Goal: Task Accomplishment & Management: Complete application form

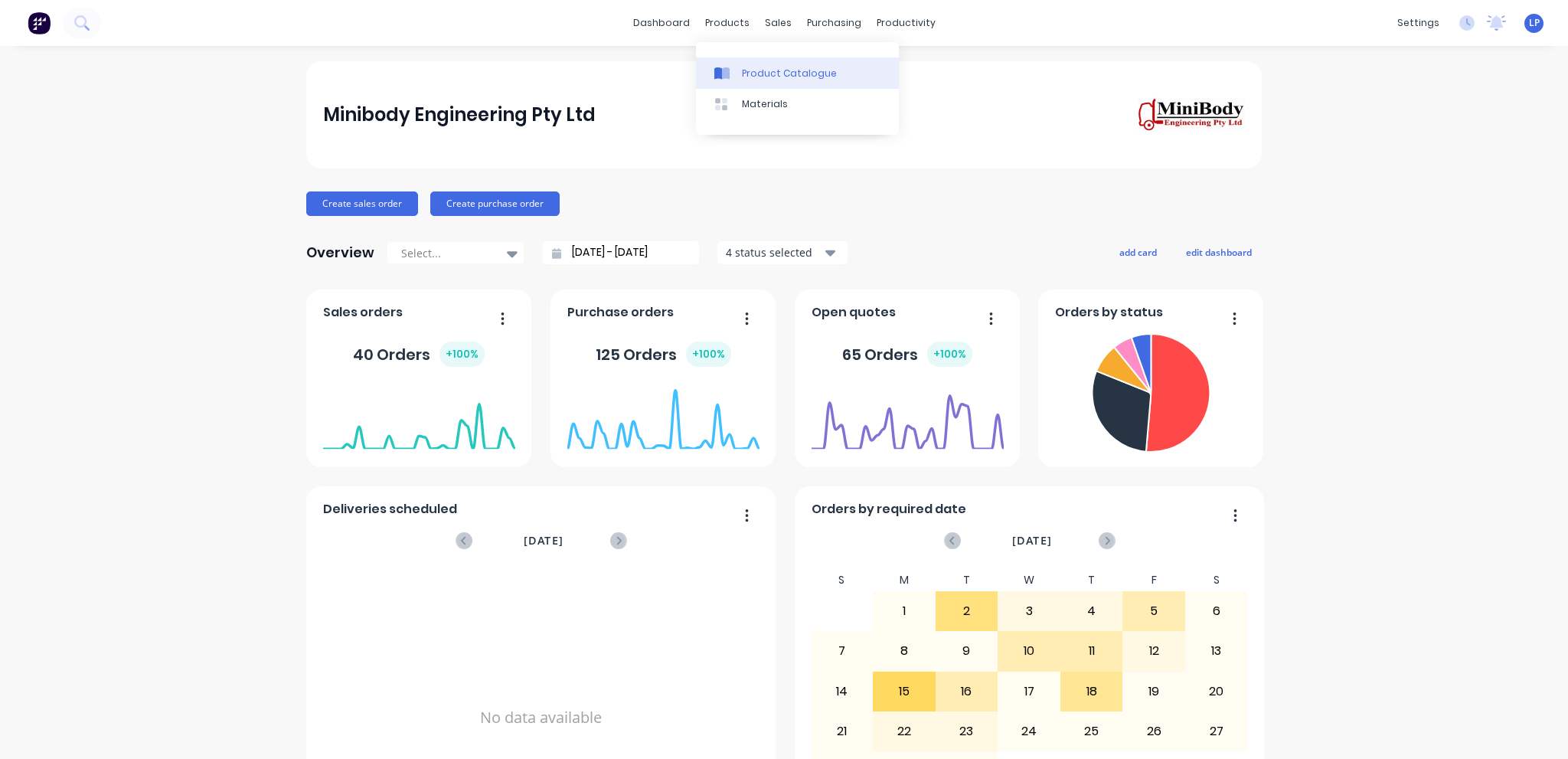
click at [742, 73] on div "Product Catalogue" at bounding box center [790, 73] width 95 height 13
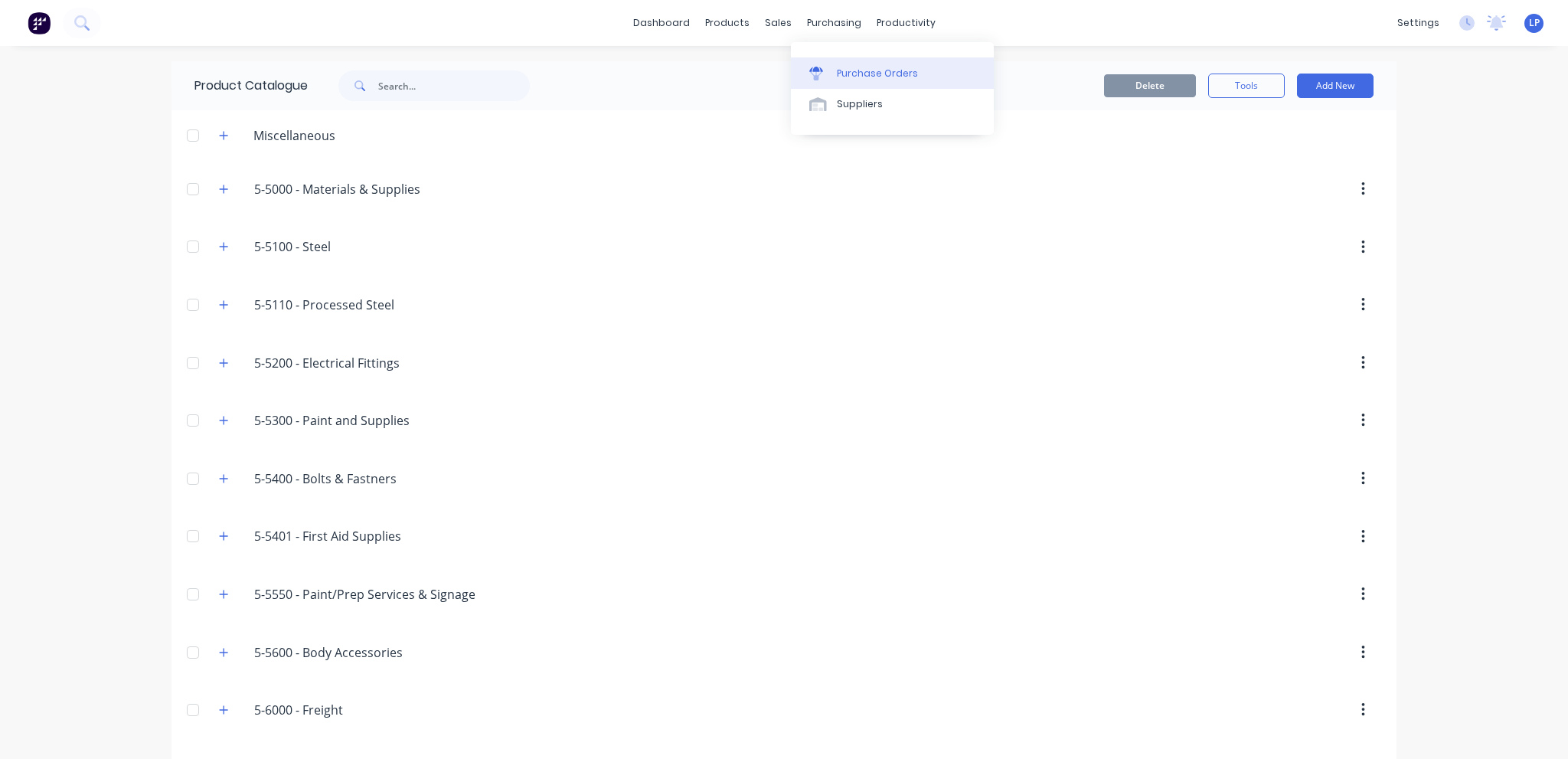
click at [838, 73] on div "Purchase Orders" at bounding box center [878, 73] width 81 height 13
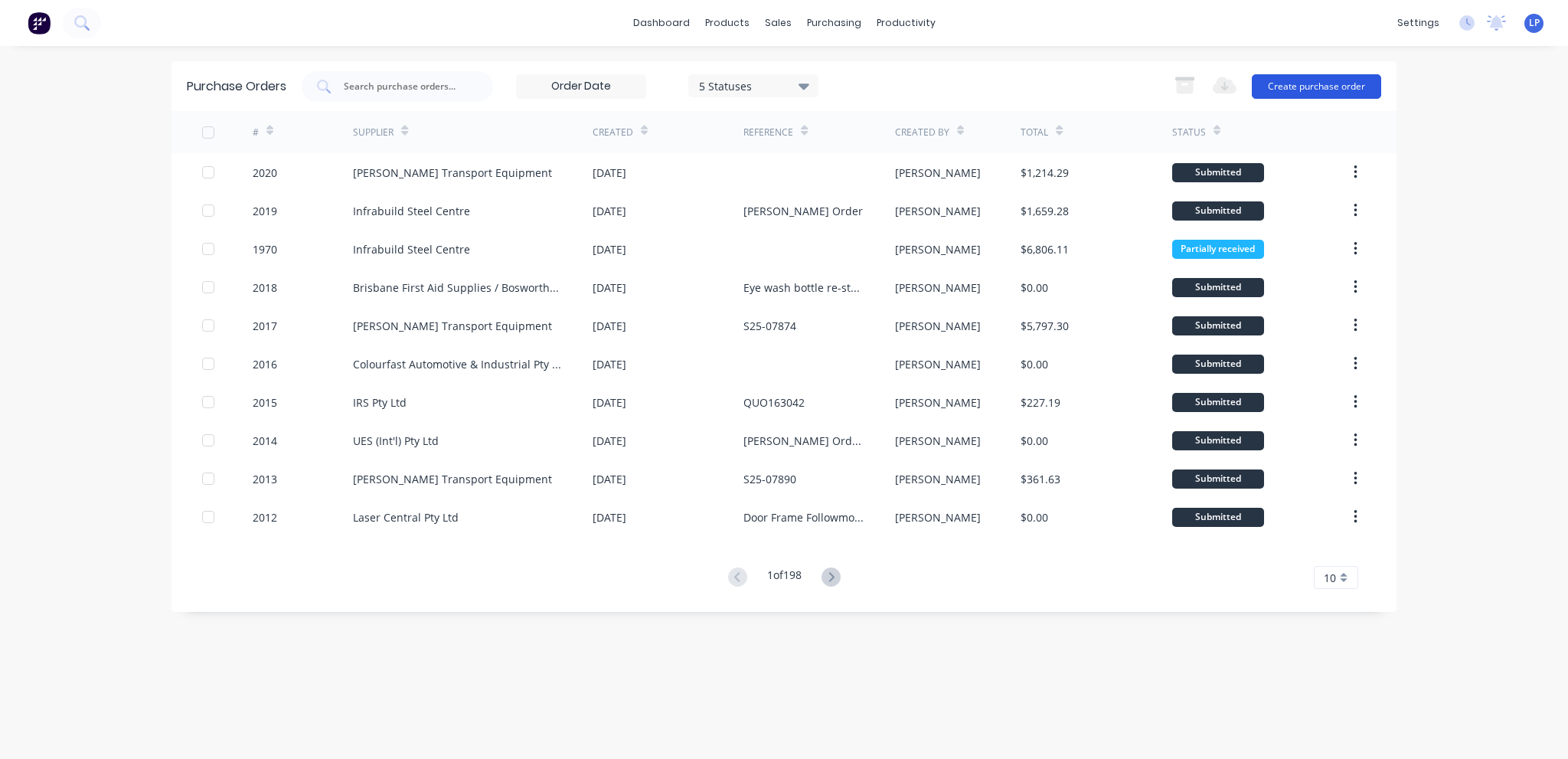
click at [1332, 83] on button "Create purchase order" at bounding box center [1316, 87] width 129 height 25
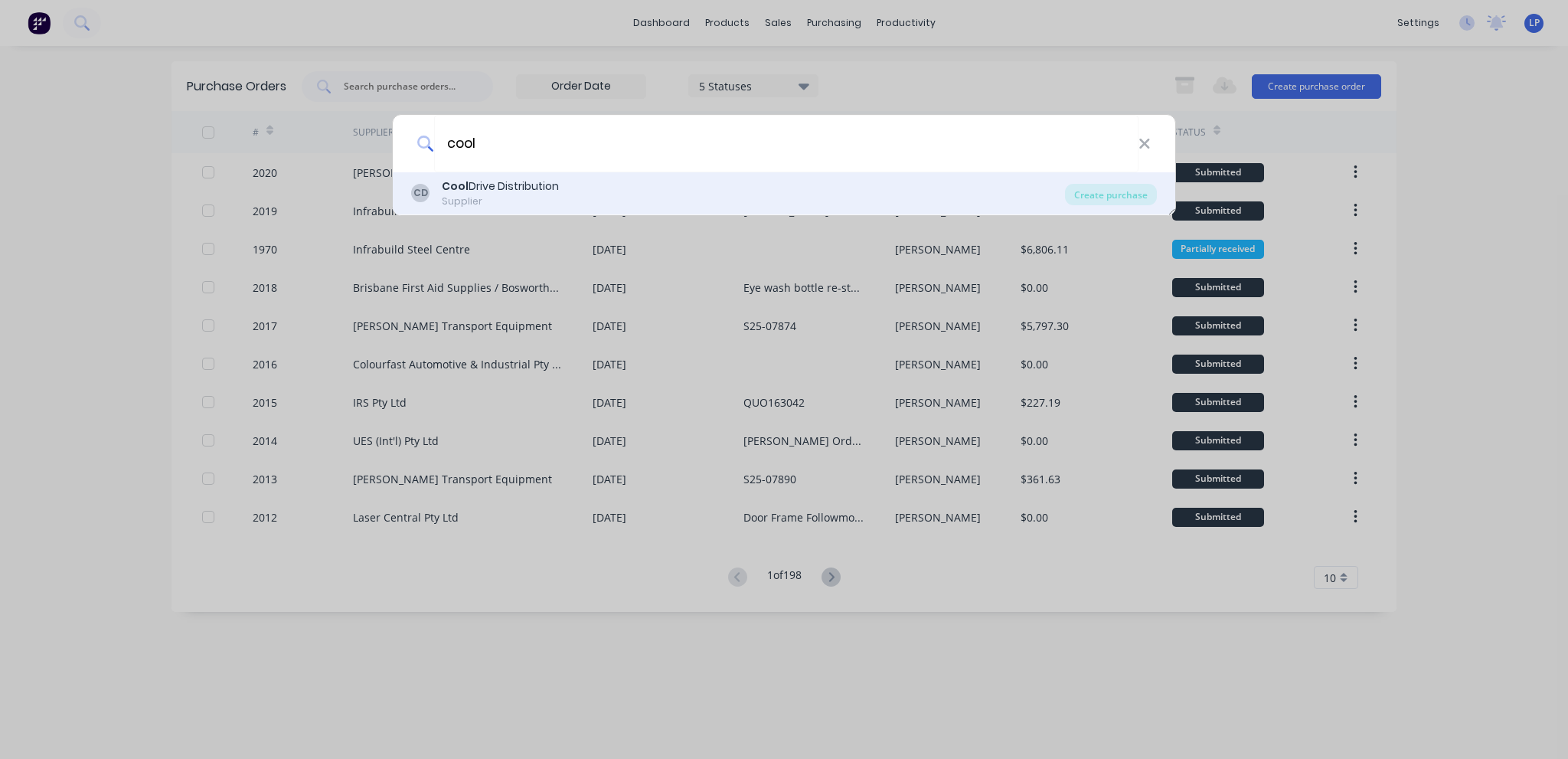
type input "cool"
click at [575, 183] on div "CD Cool Drive Distribution Supplier" at bounding box center [738, 194] width 654 height 30
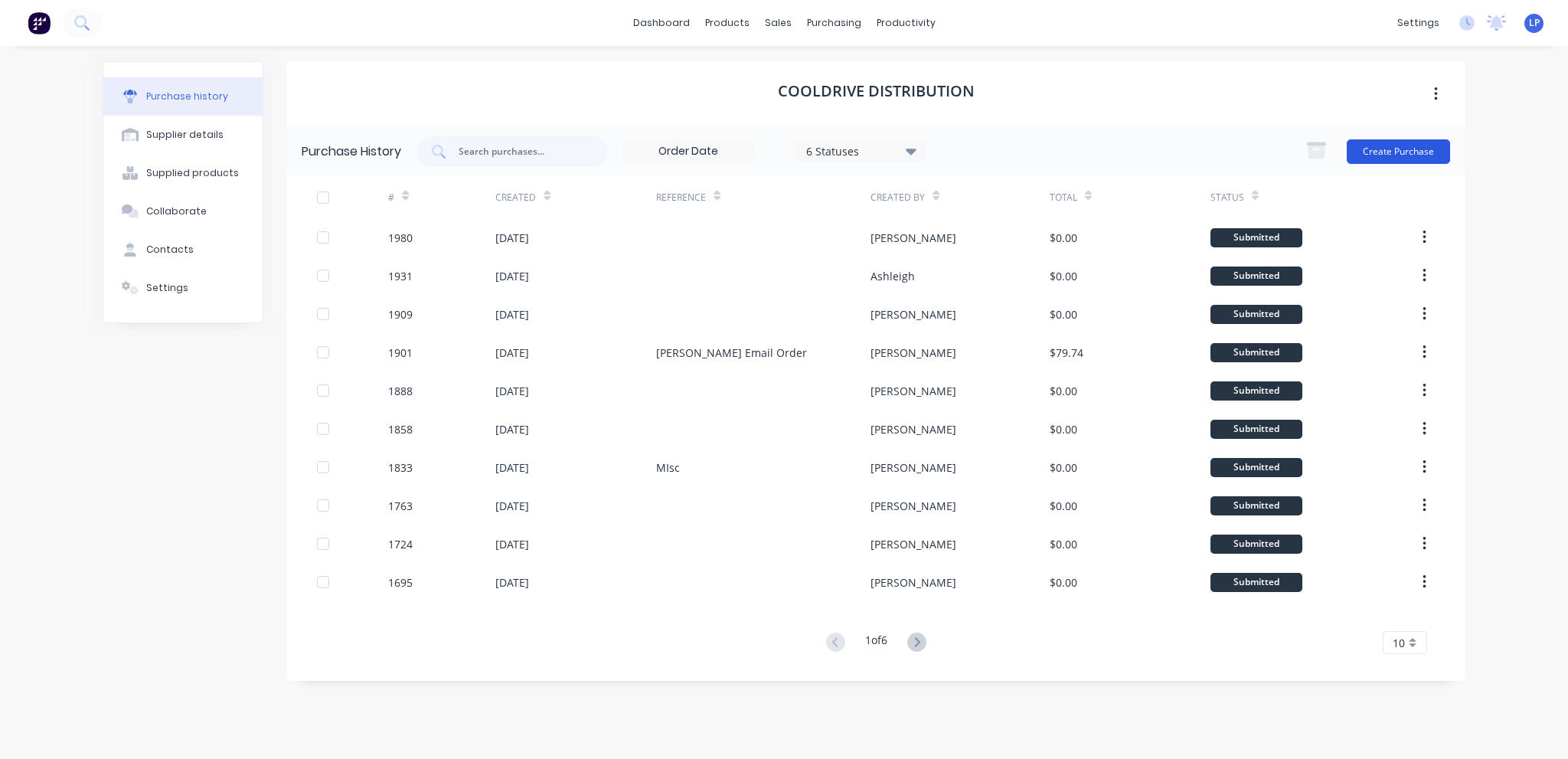
click at [1412, 146] on button "Create Purchase" at bounding box center [1398, 152] width 103 height 25
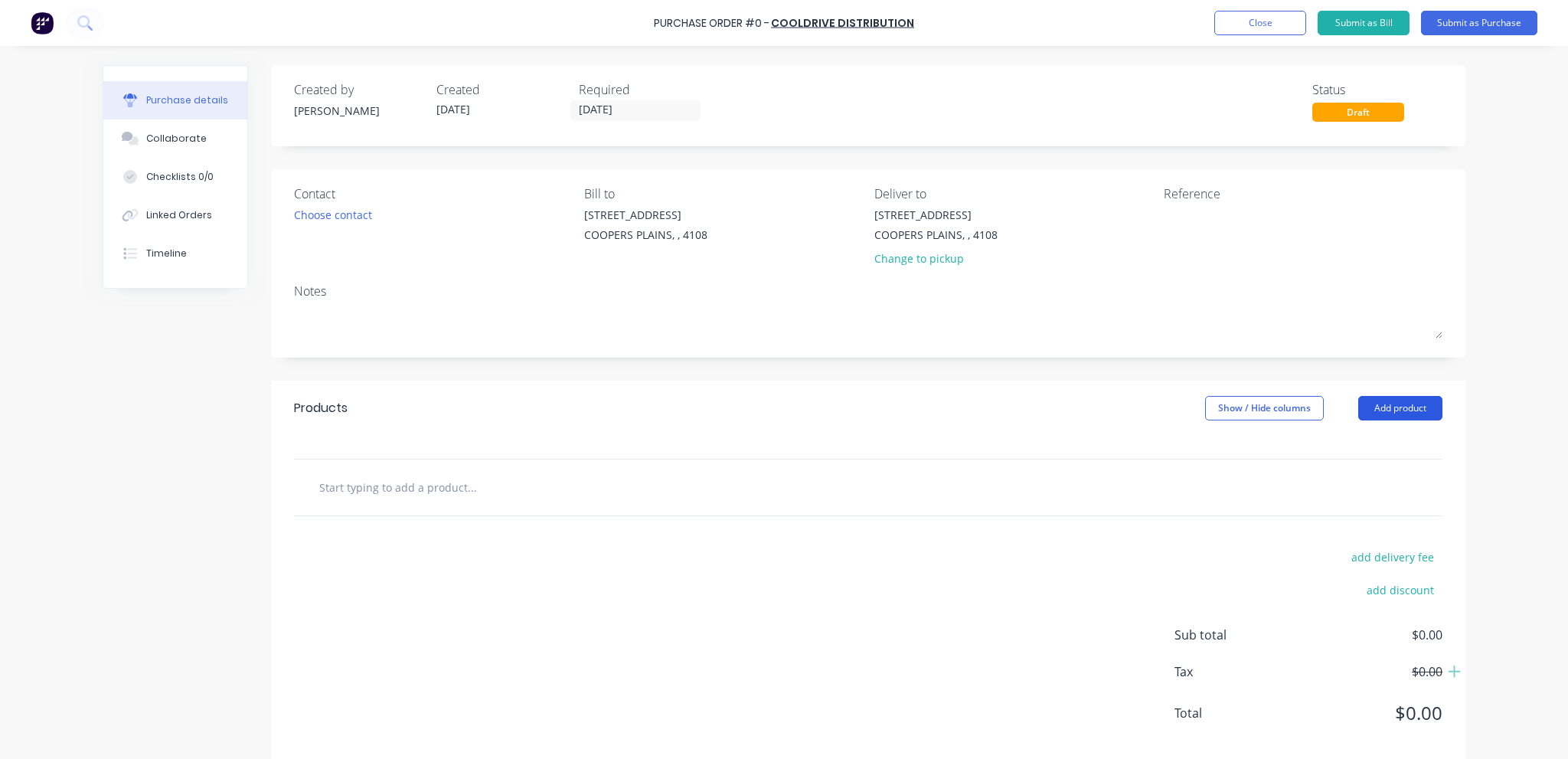
click at [1397, 415] on button "Add product" at bounding box center [1401, 408] width 84 height 25
click at [416, 493] on input "text" at bounding box center [471, 487] width 306 height 31
type input "m"
type input "misc"
click at [1416, 406] on button "Add product" at bounding box center [1401, 408] width 84 height 25
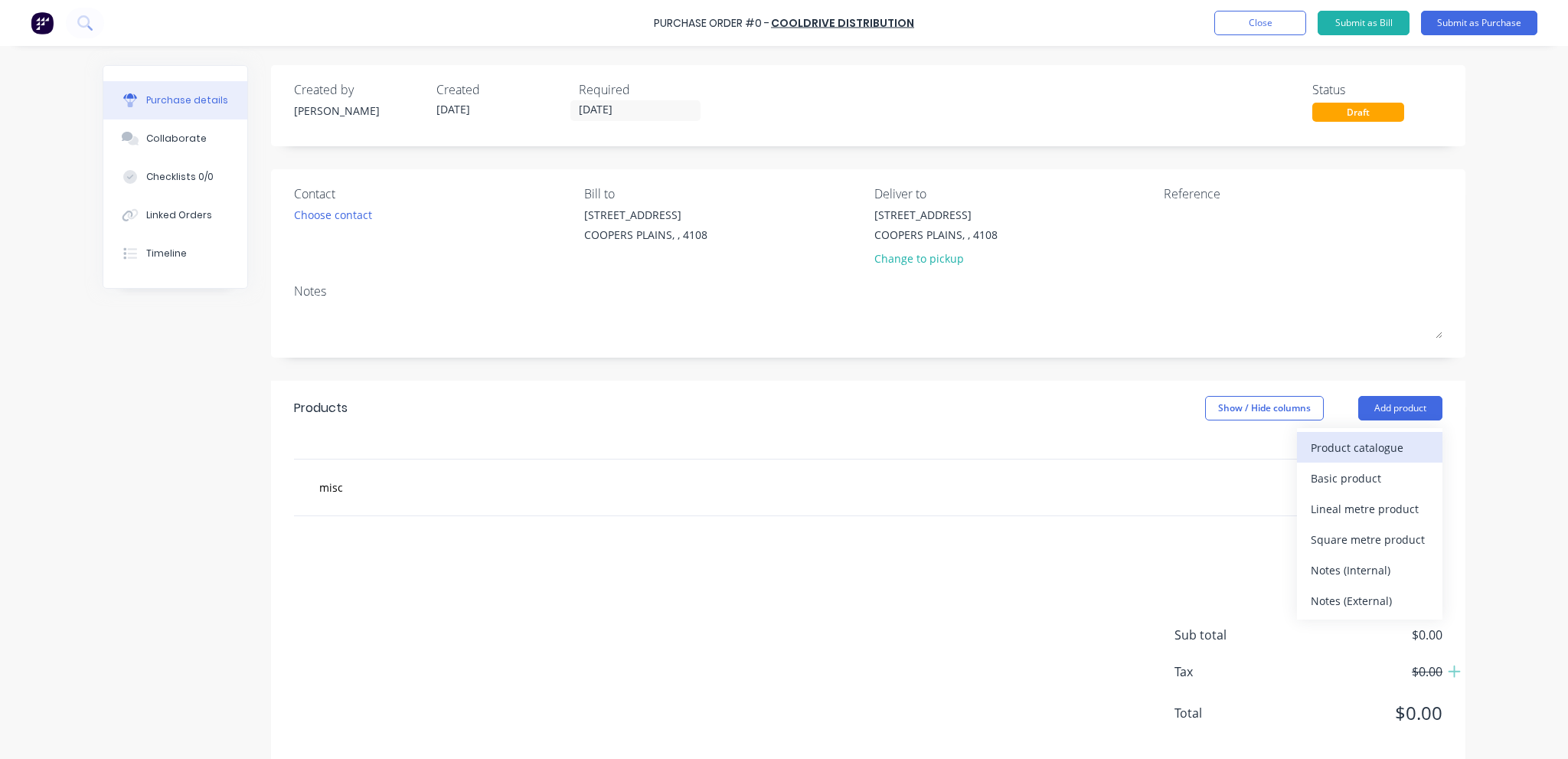
click at [1385, 456] on div "Product catalogue" at bounding box center [1370, 448] width 118 height 22
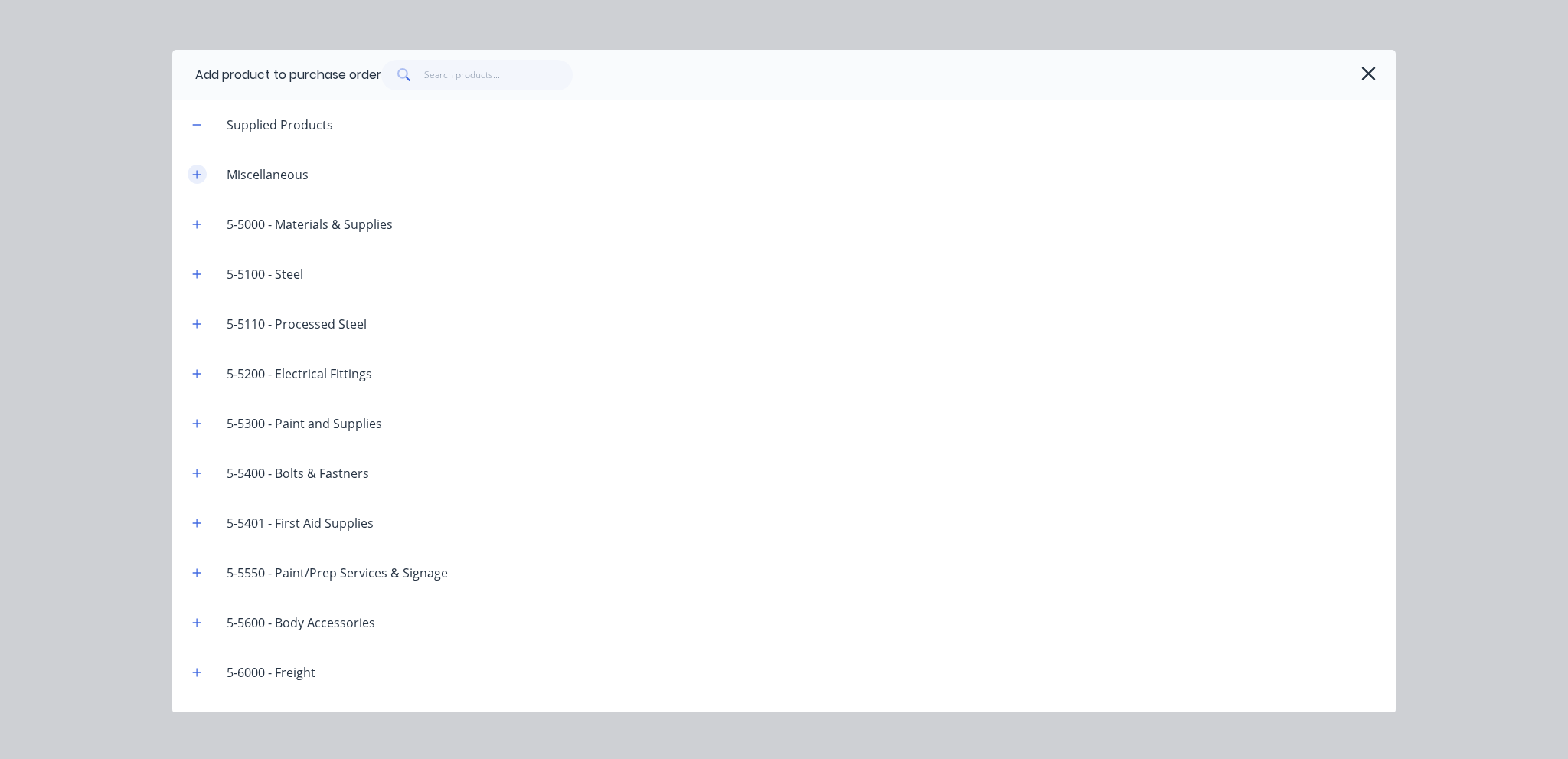
click at [200, 171] on icon "button" at bounding box center [197, 175] width 10 height 11
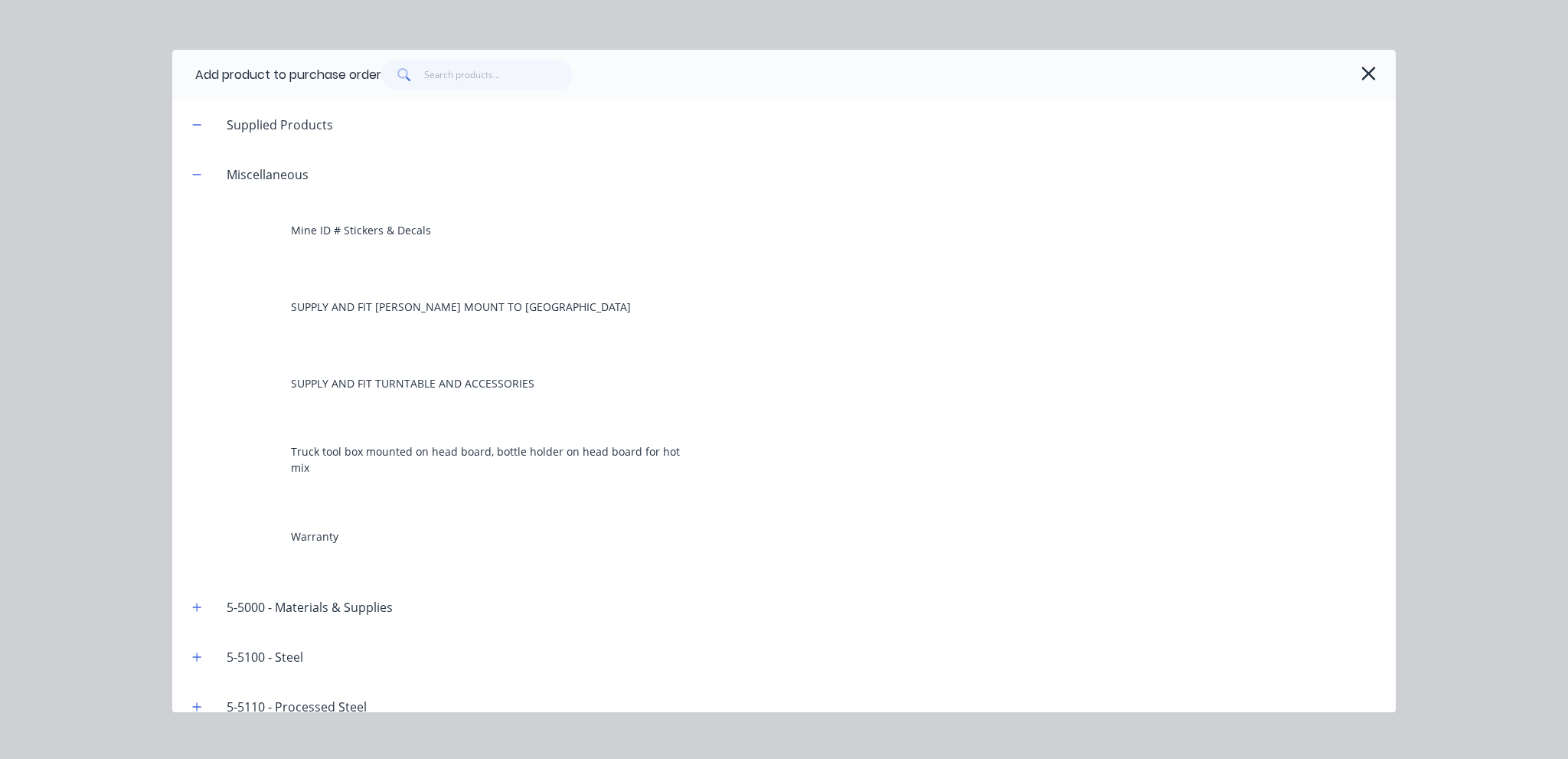
drag, startPoint x: 198, startPoint y: 175, endPoint x: 379, endPoint y: 131, distance: 186.3
click at [199, 175] on icon "button" at bounding box center [197, 175] width 10 height 11
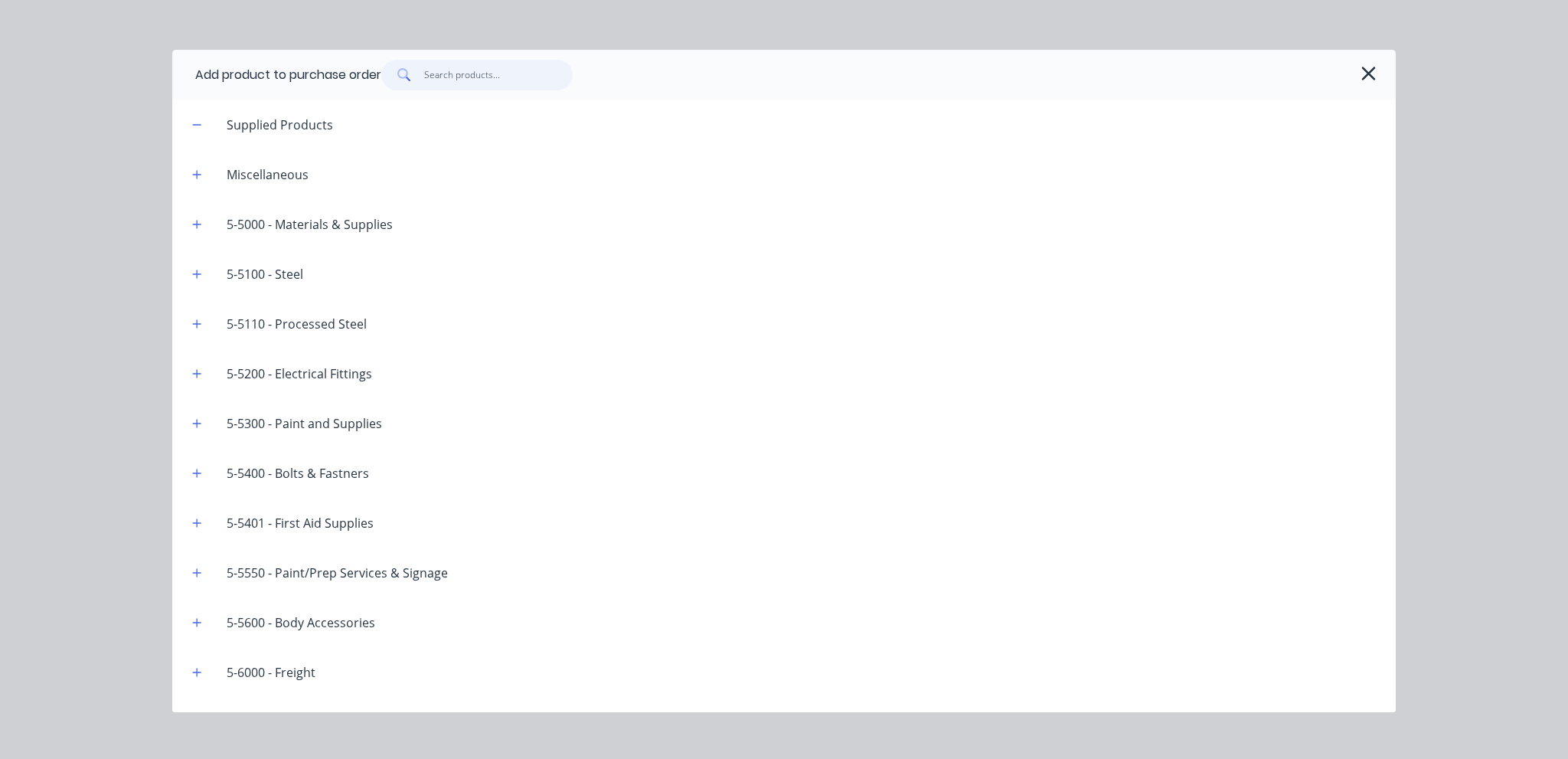
click at [481, 80] on input "text" at bounding box center [499, 75] width 149 height 31
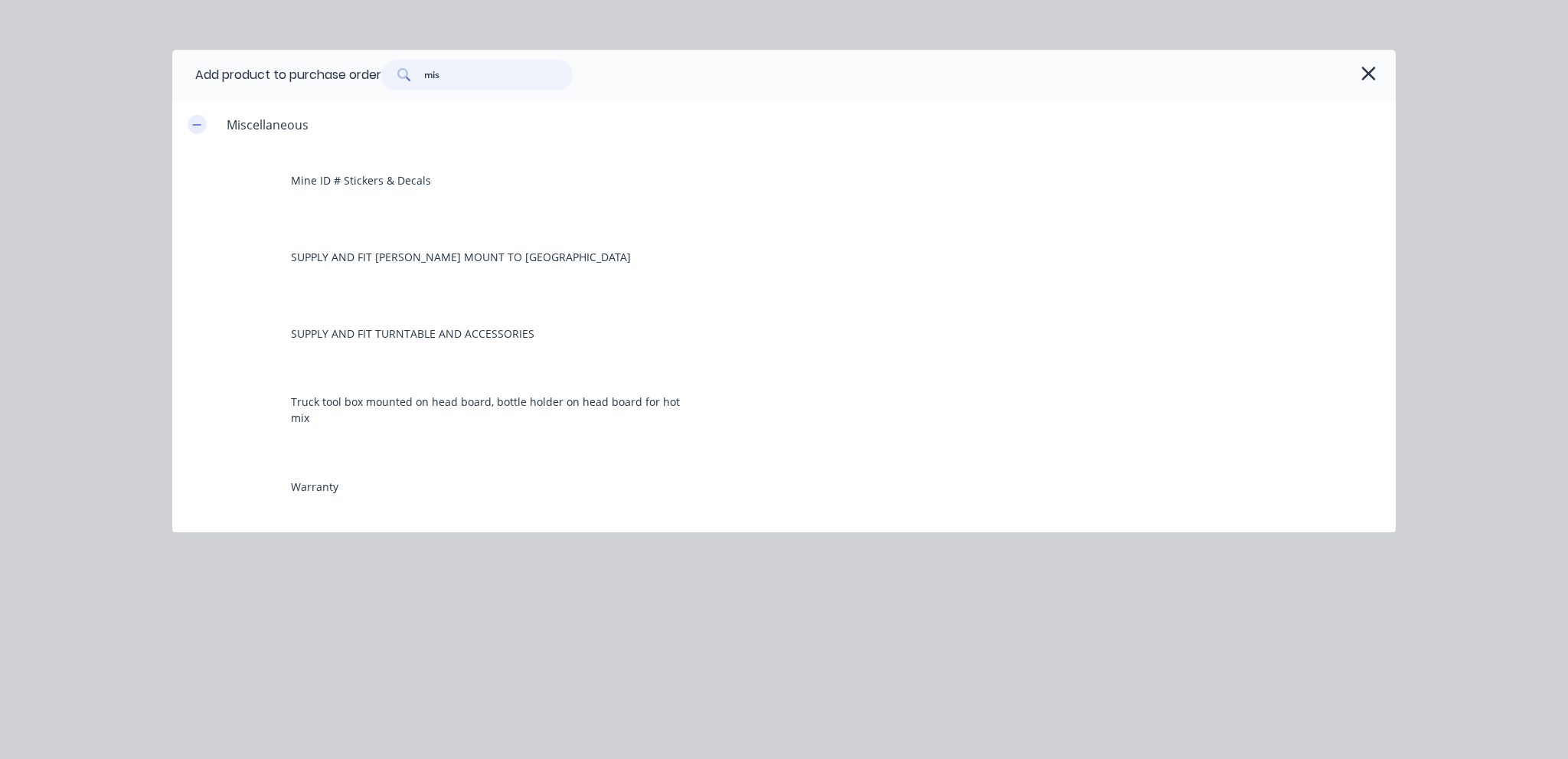
type input "mis"
click at [198, 126] on icon "button" at bounding box center [197, 125] width 10 height 11
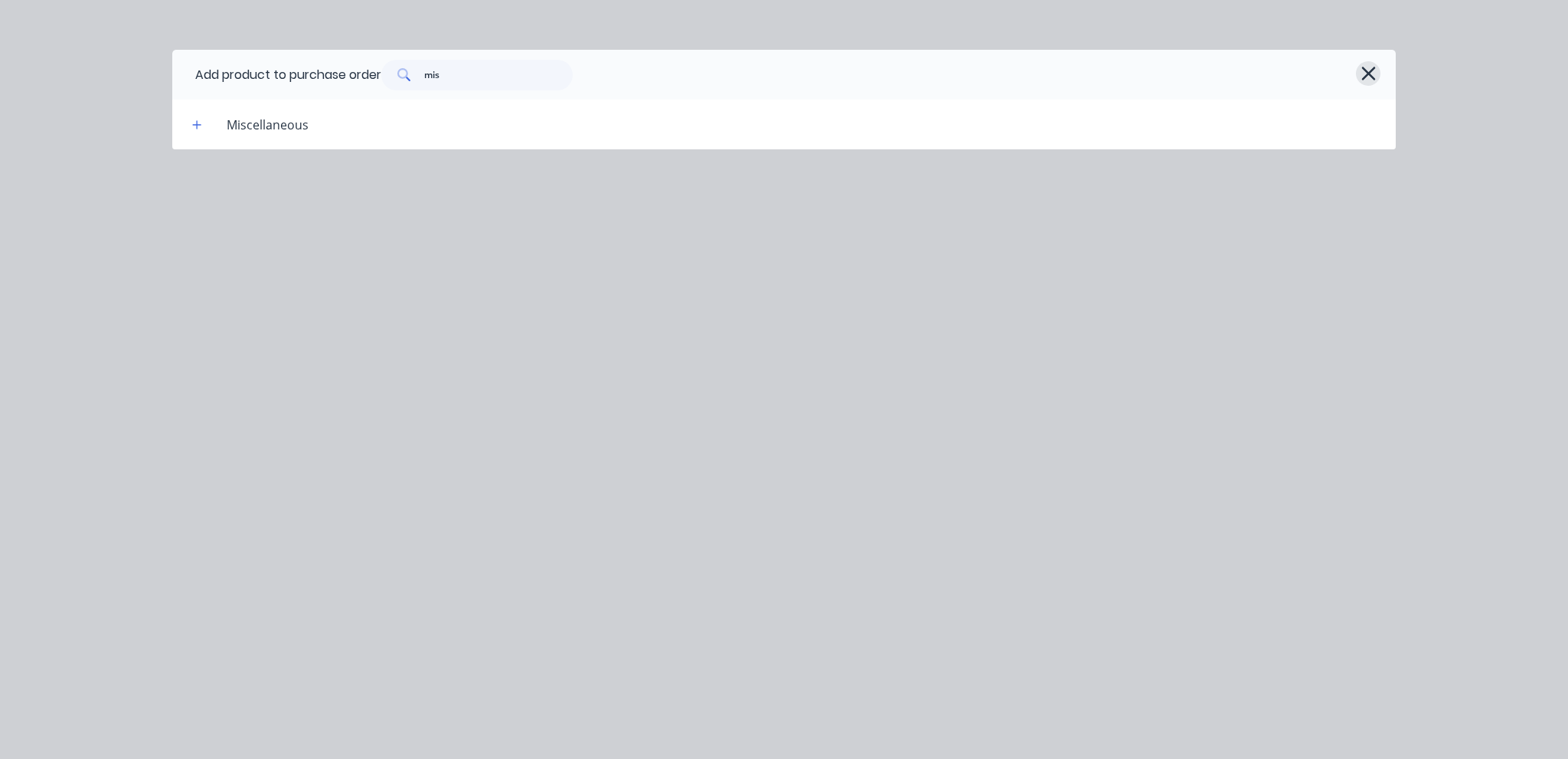
click at [1369, 73] on icon "button" at bounding box center [1368, 73] width 13 height 13
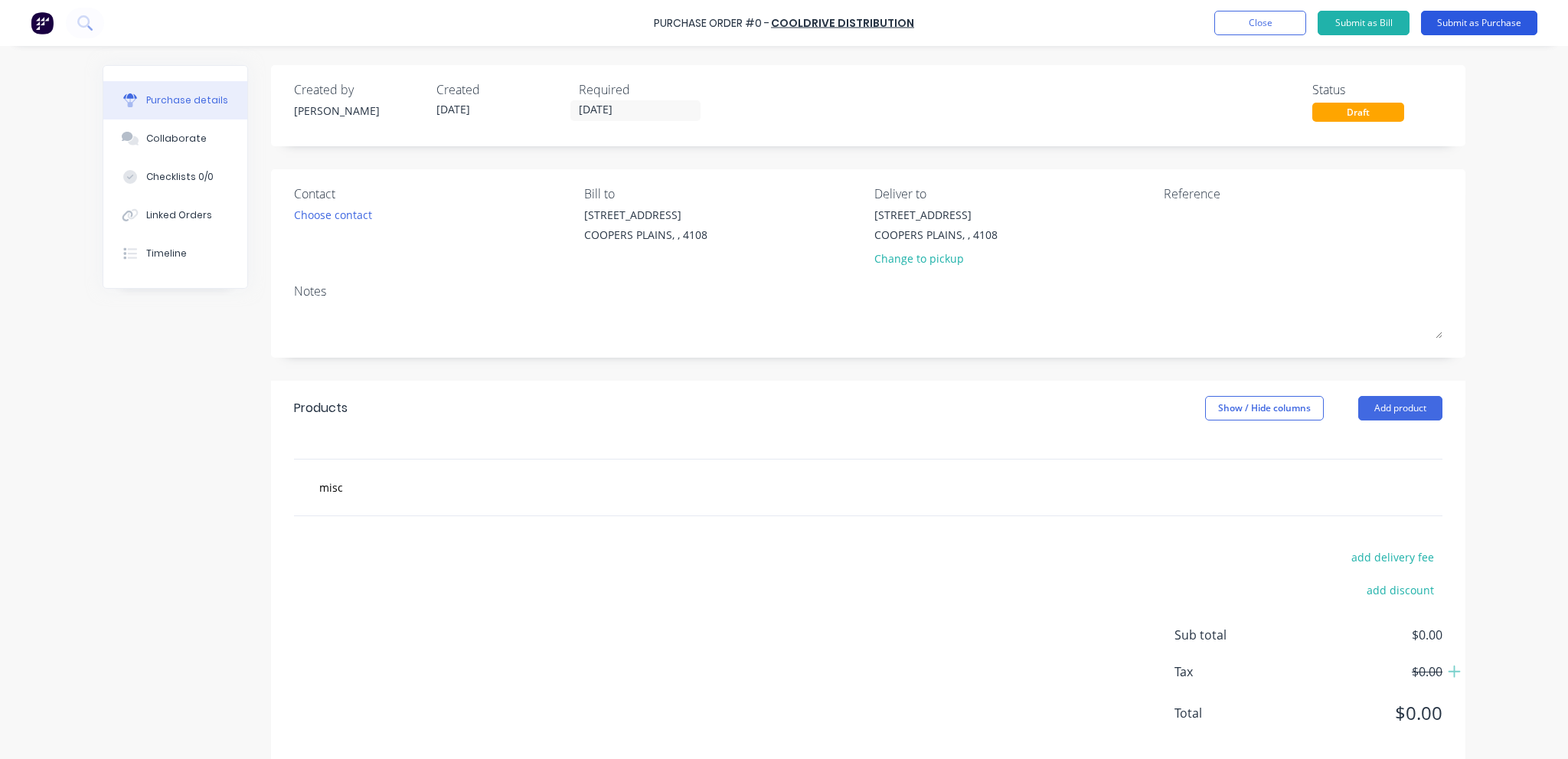
click at [1501, 20] on button "Submit as Purchase" at bounding box center [1479, 23] width 117 height 25
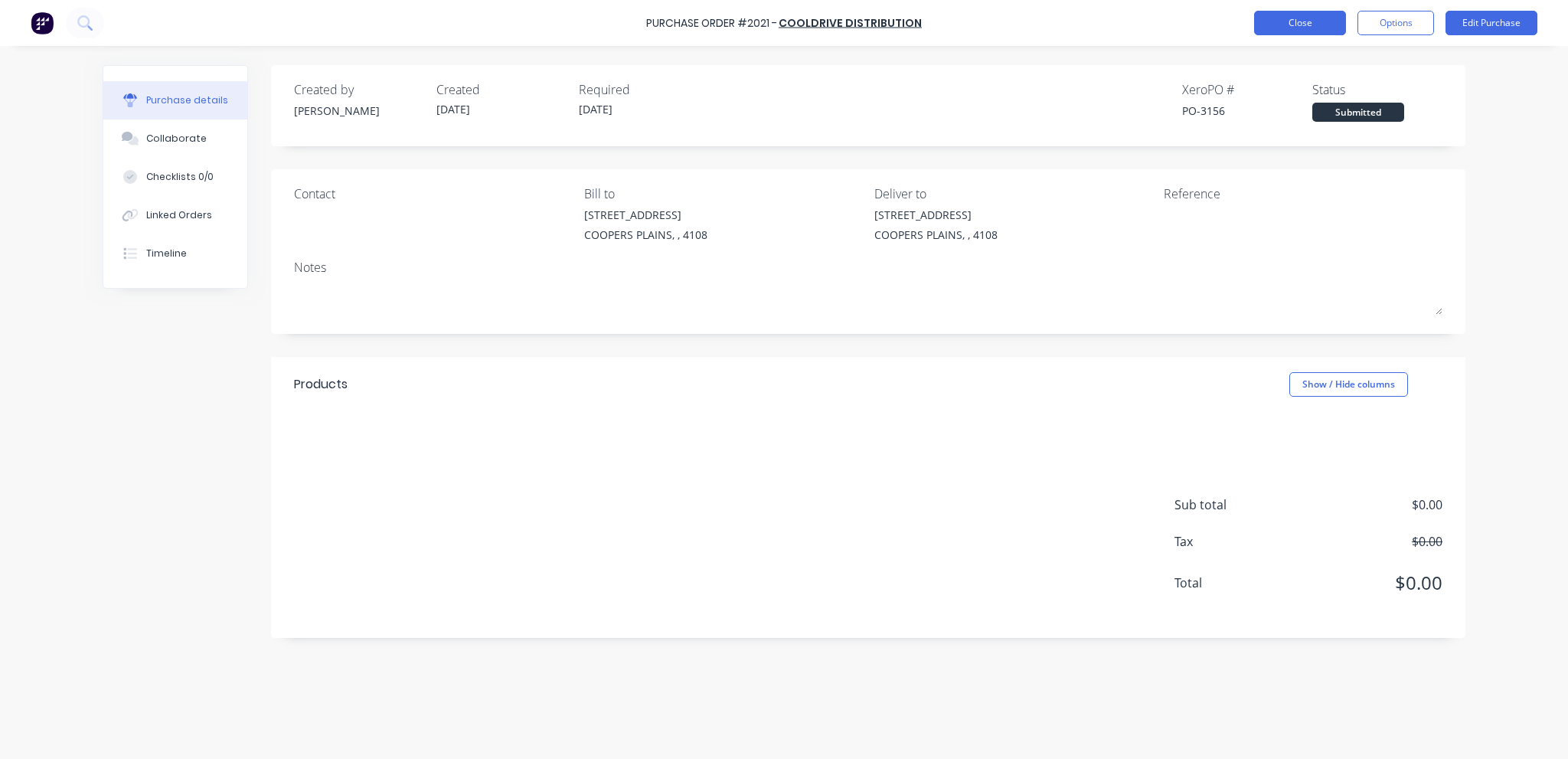
click at [1308, 17] on button "Close" at bounding box center [1301, 23] width 92 height 25
